Goal: Transaction & Acquisition: Download file/media

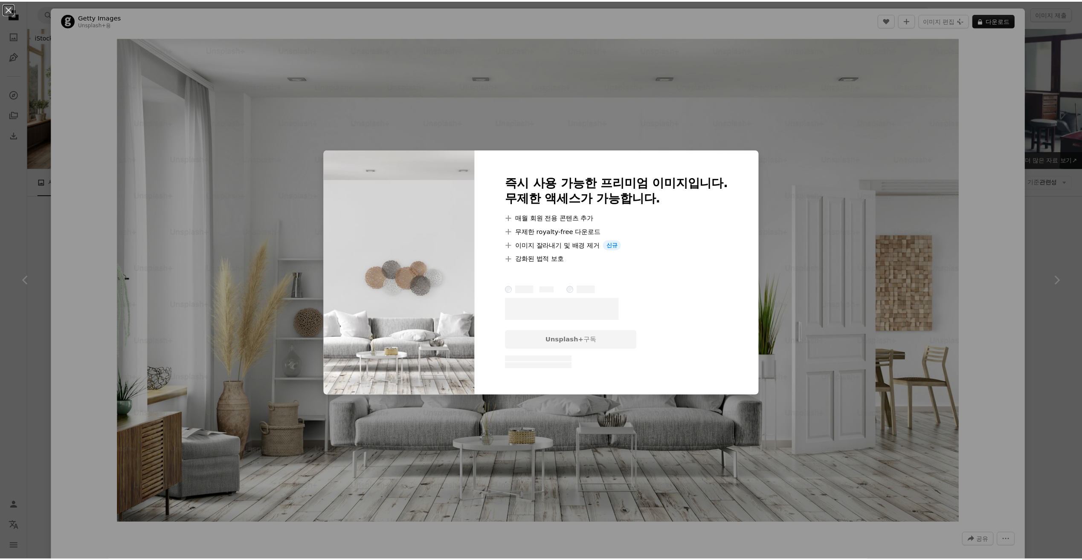
scroll to position [3667, 0]
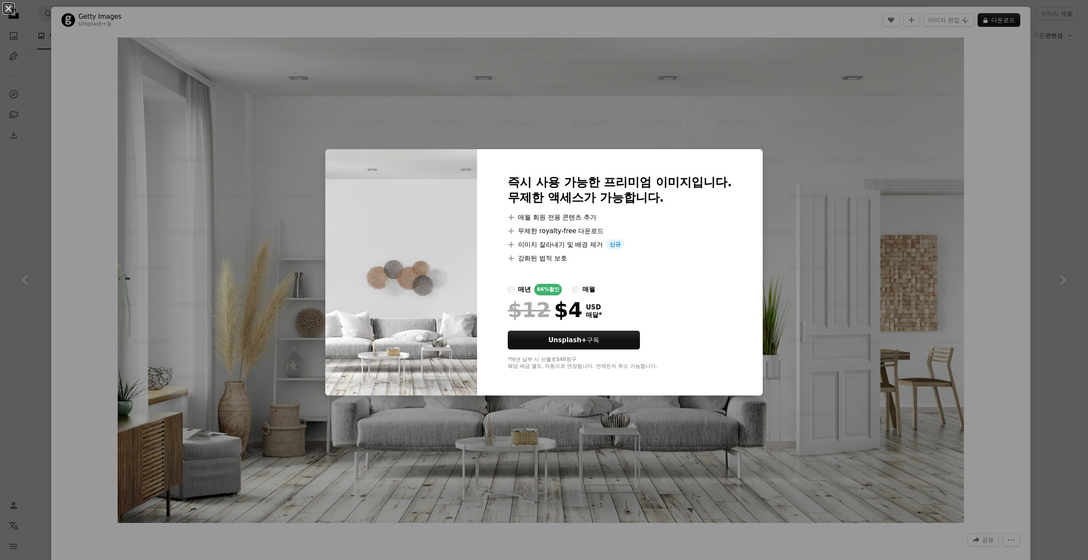
click at [6, 4] on button "An X shape" at bounding box center [8, 8] width 10 height 10
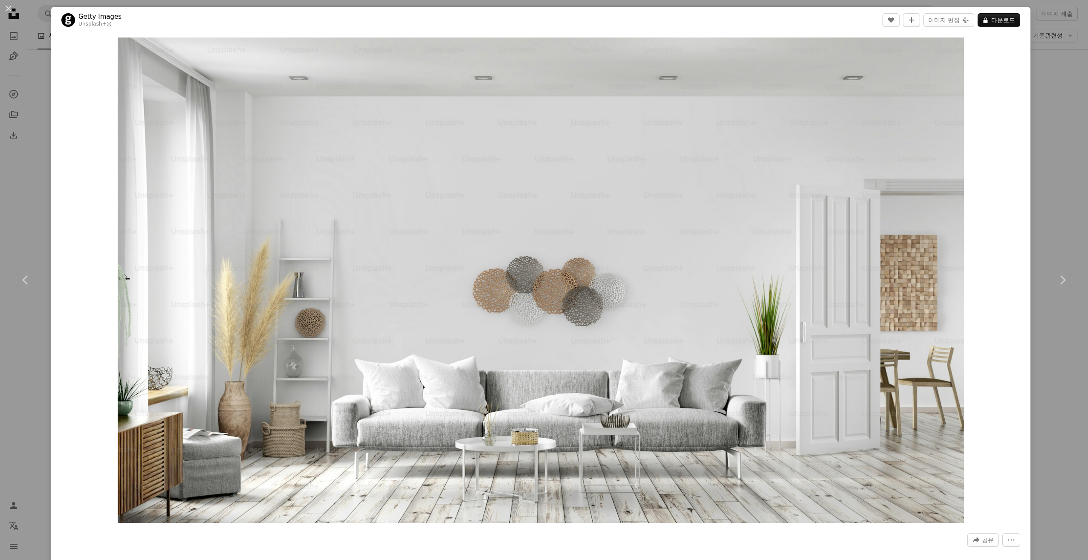
click at [5, 7] on button "An X shape" at bounding box center [8, 8] width 10 height 10
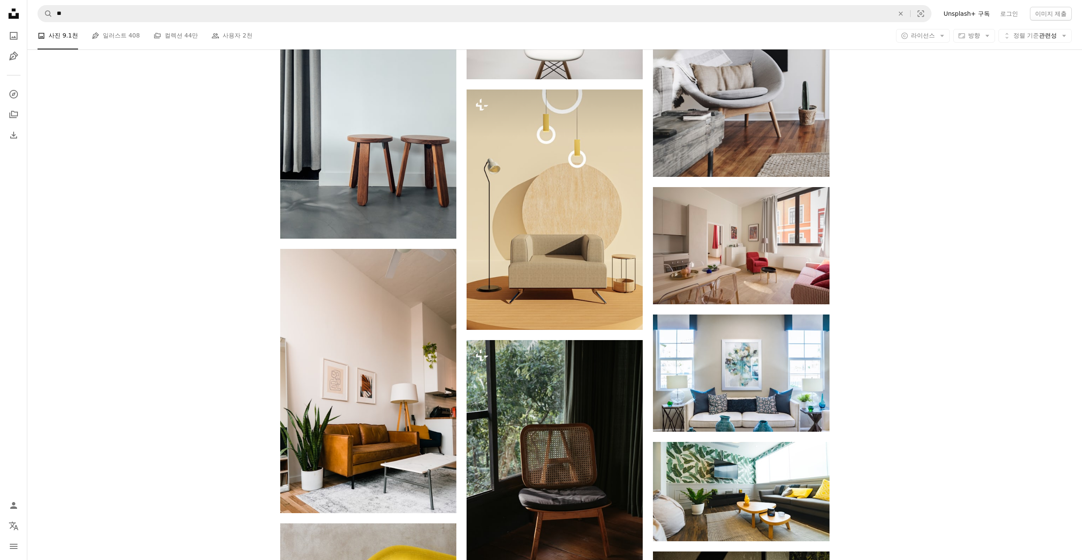
scroll to position [6481, 0]
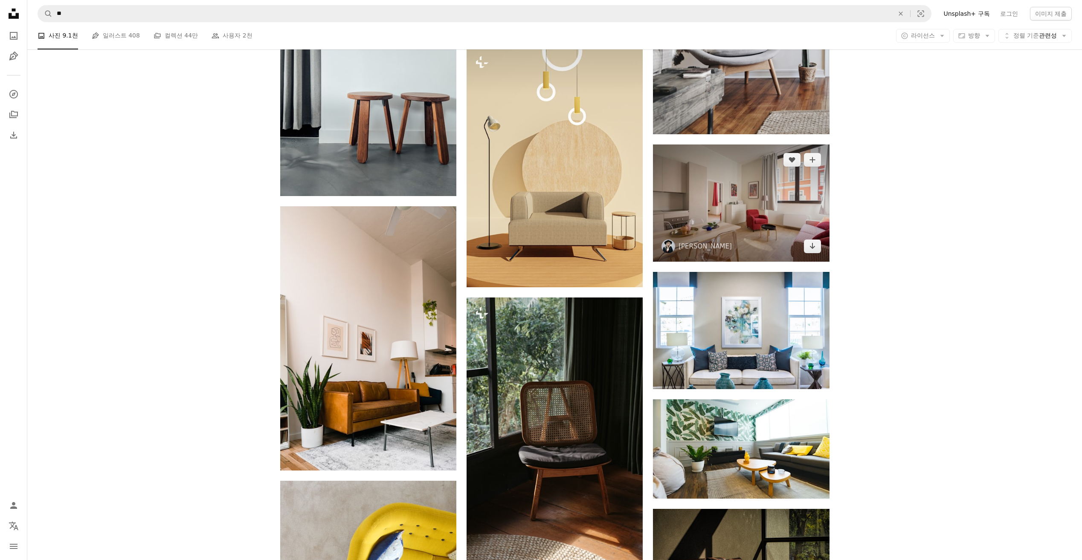
click at [773, 225] on img at bounding box center [741, 203] width 176 height 117
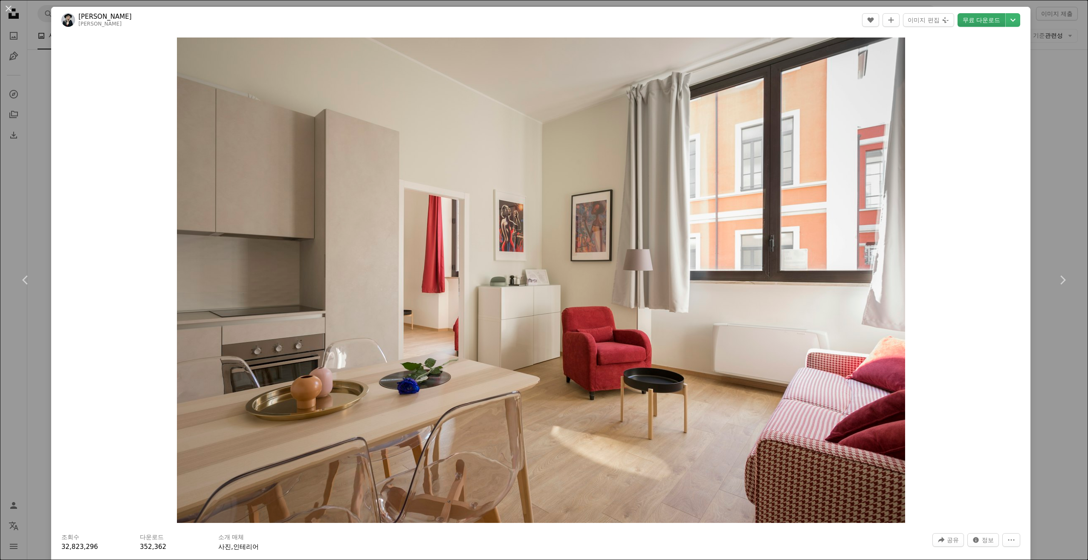
click at [979, 17] on link "무료 다운로드" at bounding box center [982, 20] width 48 height 14
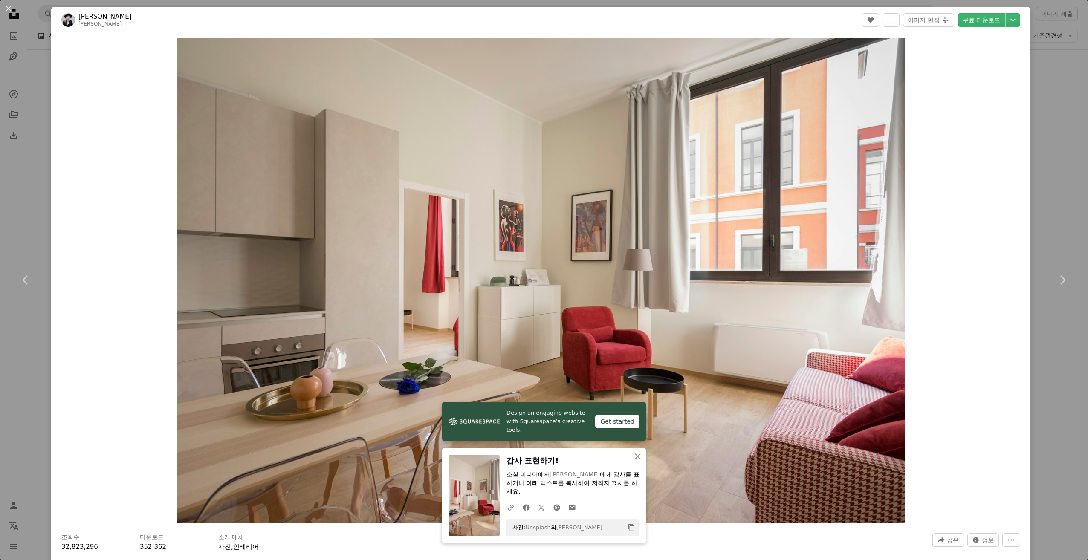
drag, startPoint x: 8, startPoint y: 5, endPoint x: 32, endPoint y: 8, distance: 24.1
click at [8, 5] on button "An X shape" at bounding box center [8, 8] width 10 height 10
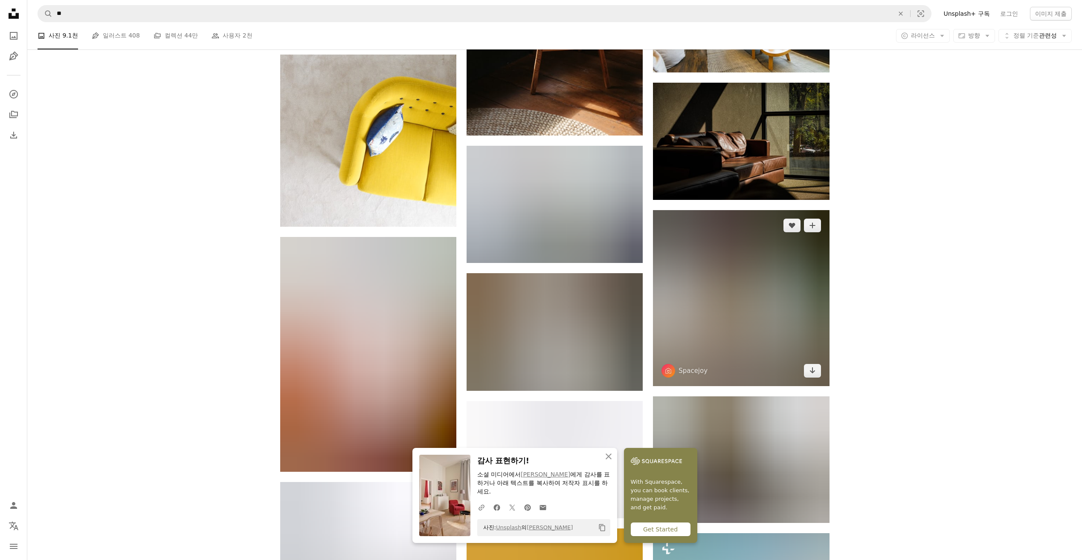
scroll to position [6950, 0]
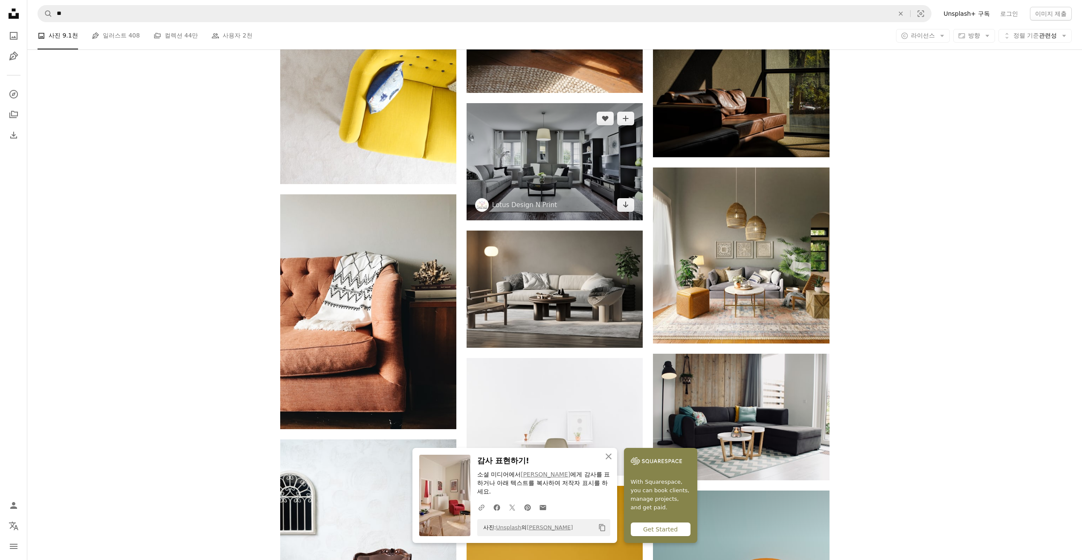
click at [554, 197] on img at bounding box center [554, 161] width 176 height 117
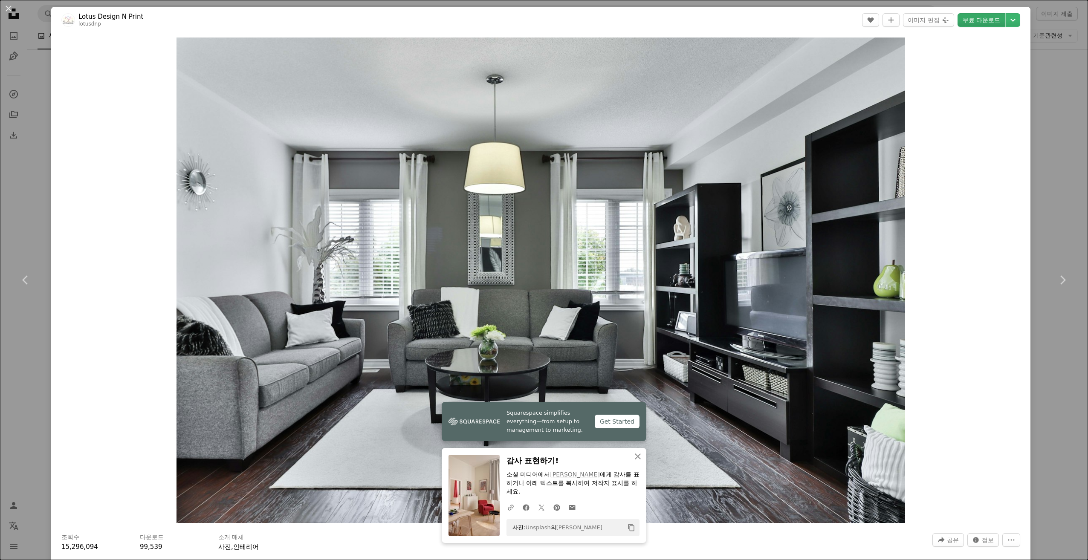
click at [988, 22] on link "무료 다운로드" at bounding box center [982, 20] width 48 height 14
